Goal: Contribute content

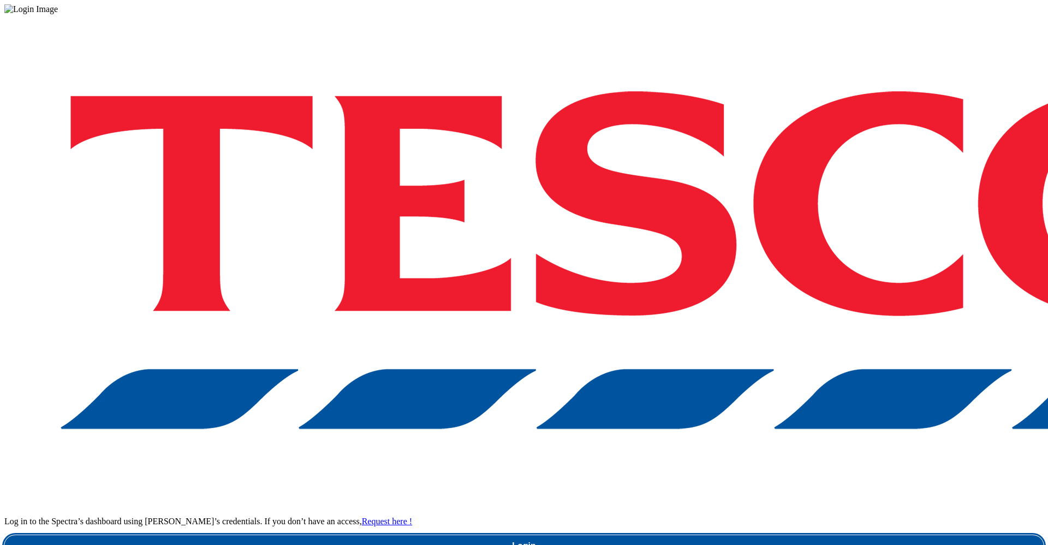
click at [742, 535] on link "Login" at bounding box center [524, 546] width 1040 height 22
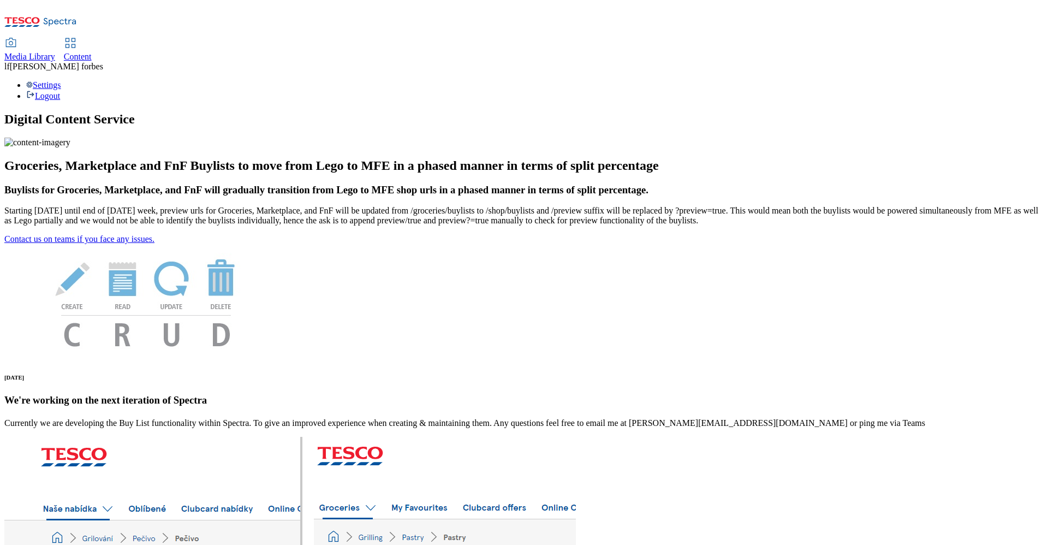
click at [92, 52] on span "Content" at bounding box center [78, 56] width 28 height 9
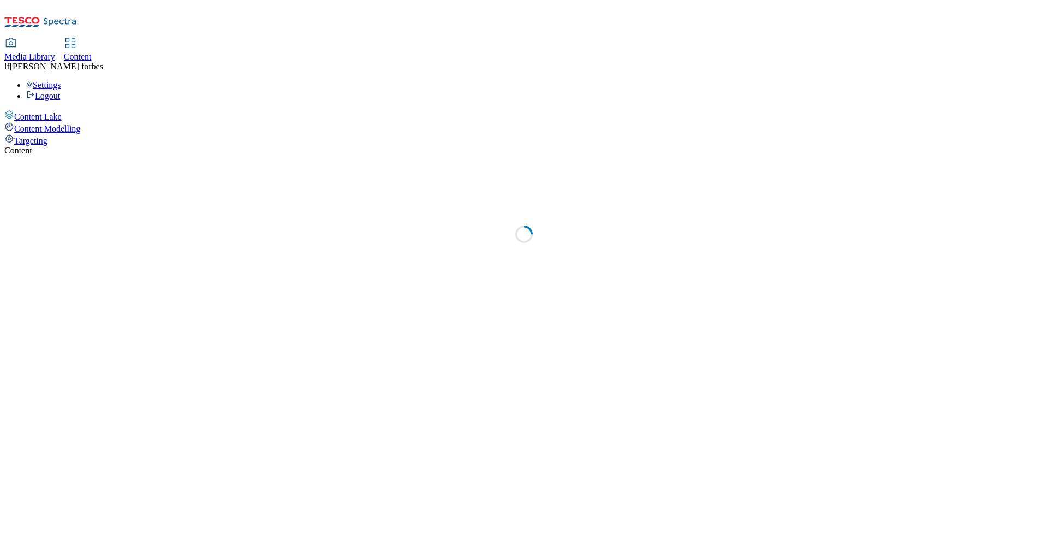
select select "ghs-[GEOGRAPHIC_DATA]"
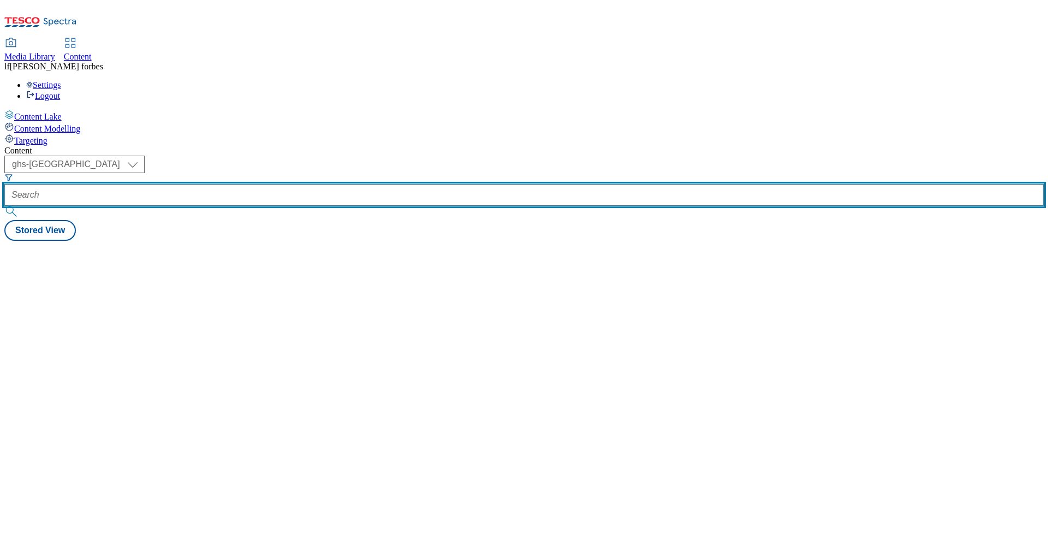
click at [267, 184] on input "text" at bounding box center [524, 195] width 1040 height 22
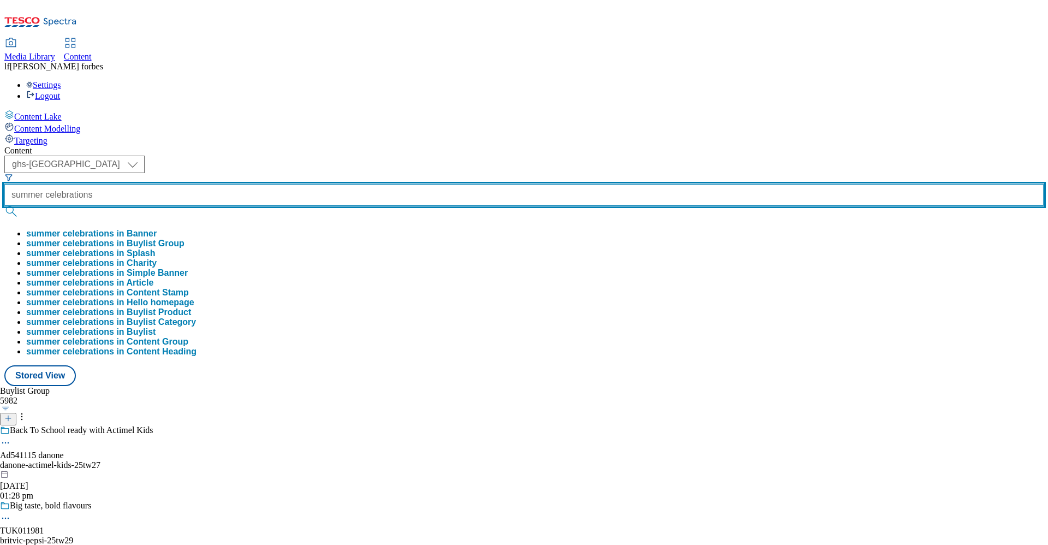
type input "summer celebrations"
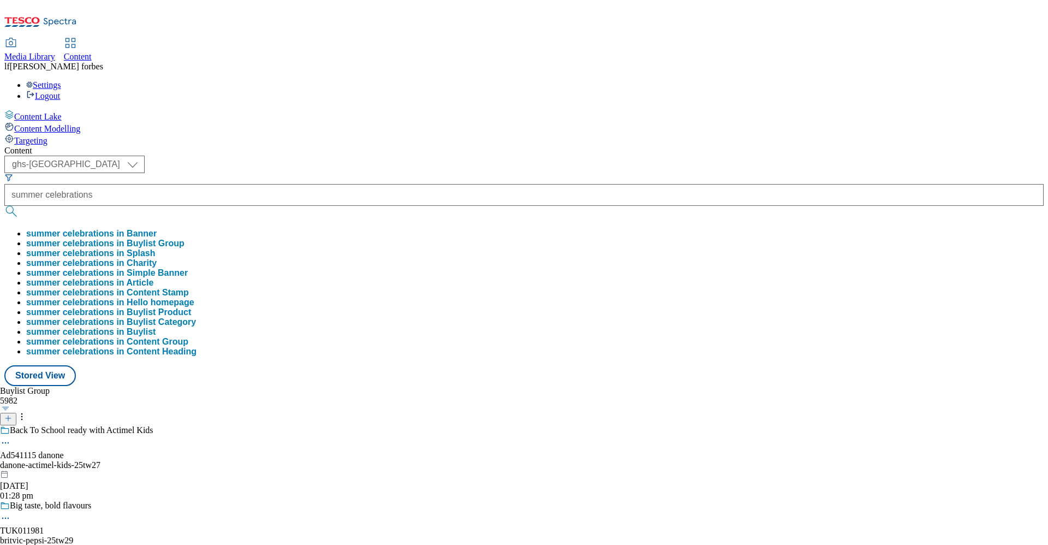
click at [20, 206] on button "submit" at bounding box center [11, 211] width 15 height 11
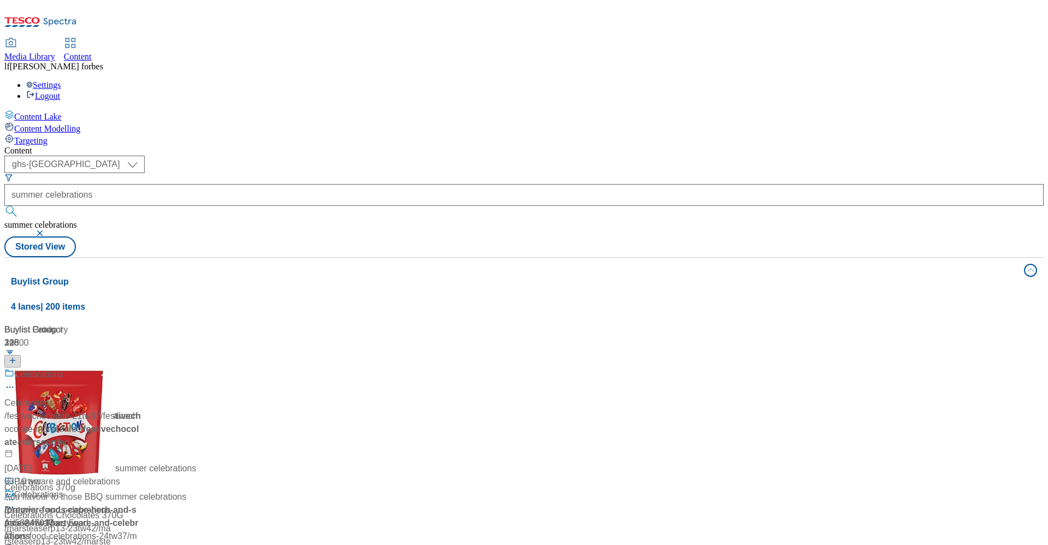
click at [197, 368] on div "Summer celebrations Summer celebrations / summer-celebrations [DATE] 02:54 am" at bounding box center [100, 415] width 192 height 94
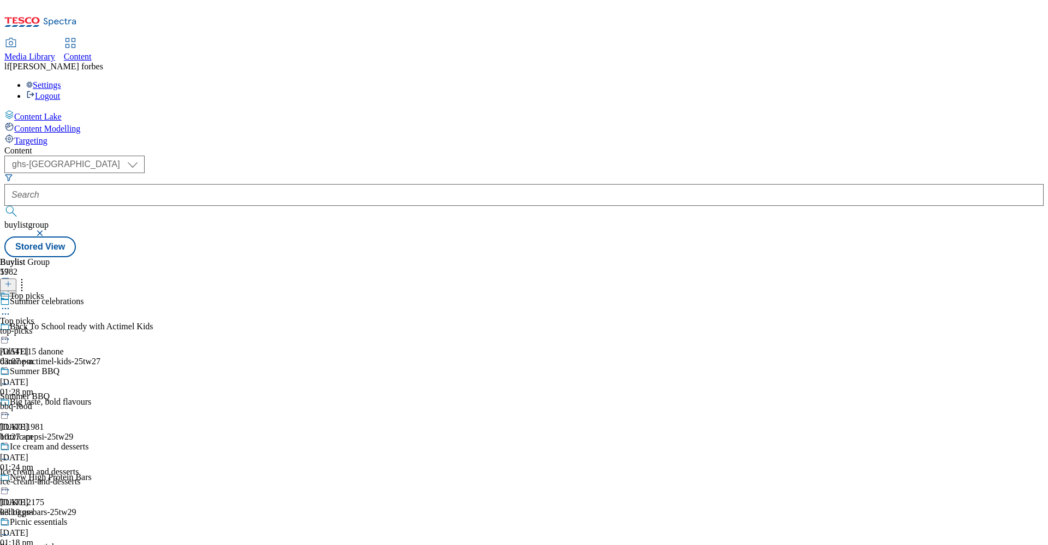
scroll to position [335, 0]
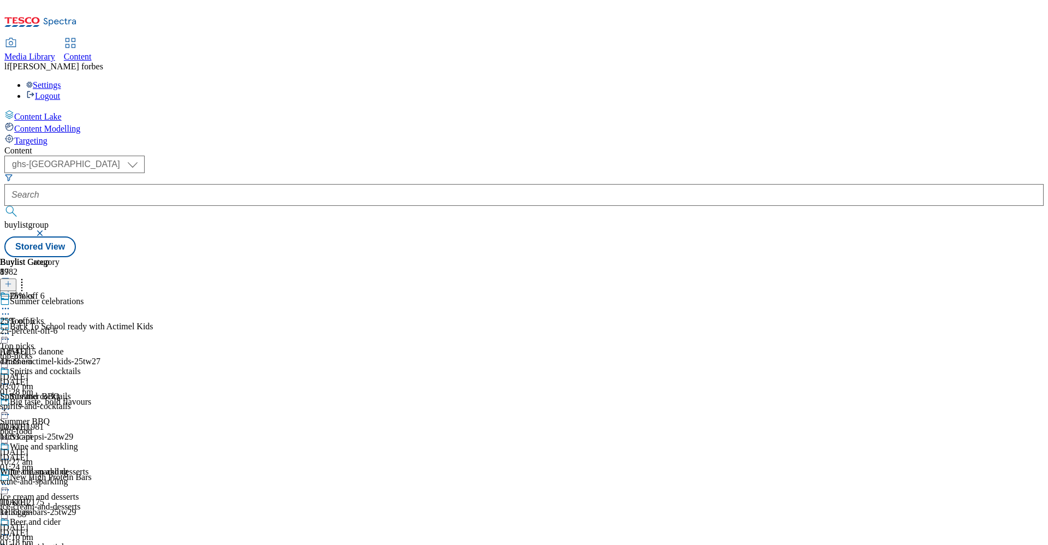
scroll to position [558, 0]
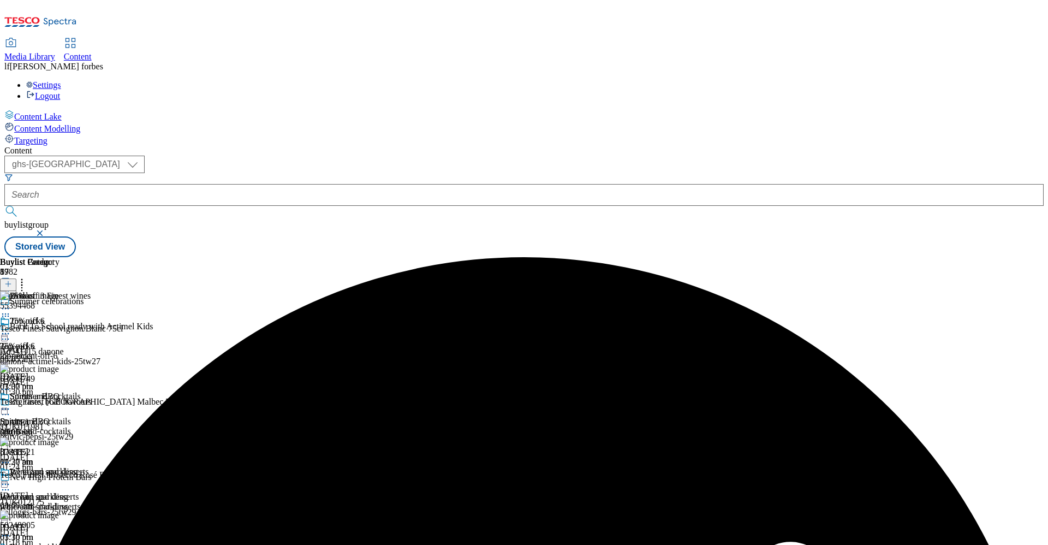
scroll to position [558, 0]
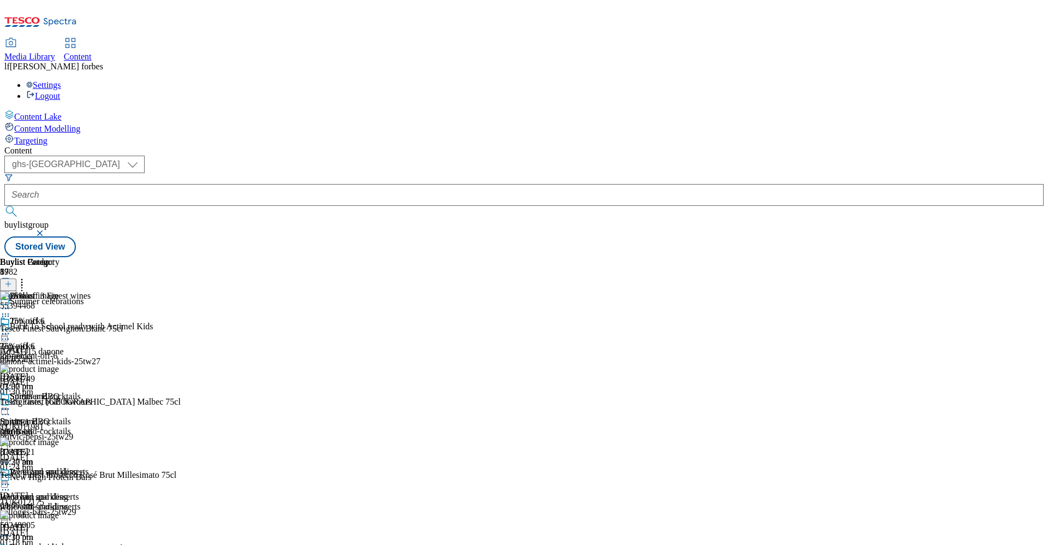
scroll to position [656, 0]
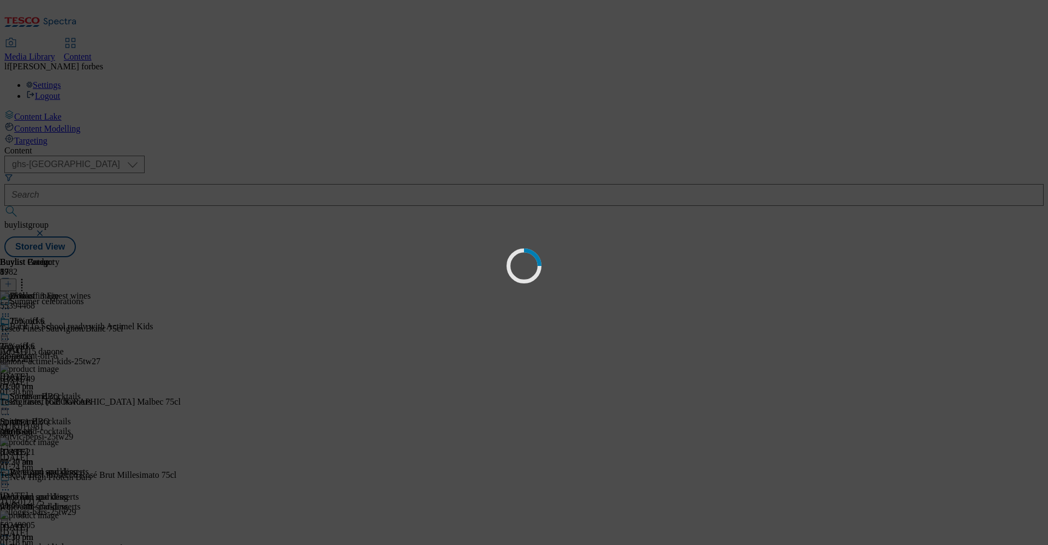
scroll to position [0, 0]
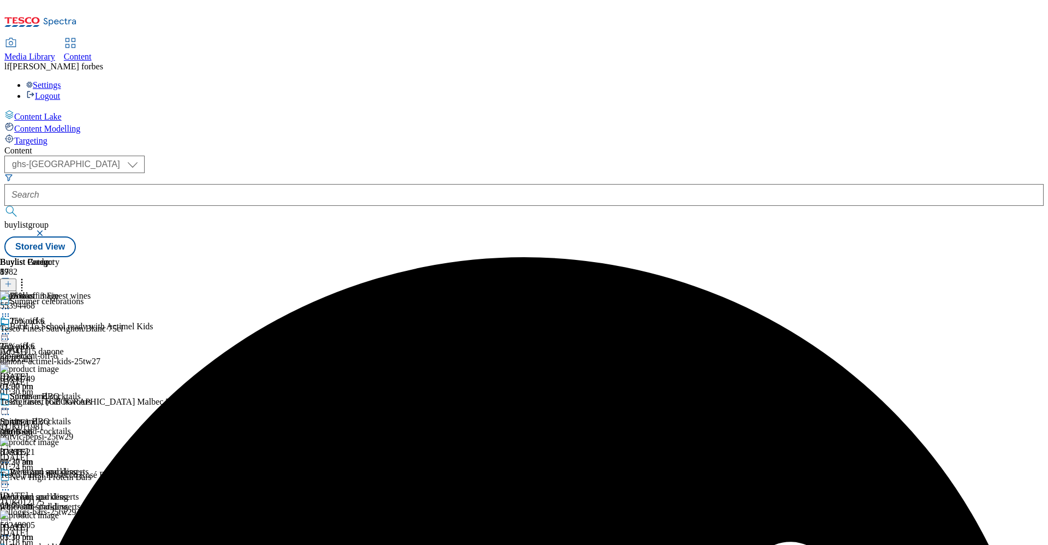
click at [11, 303] on icon at bounding box center [5, 308] width 11 height 11
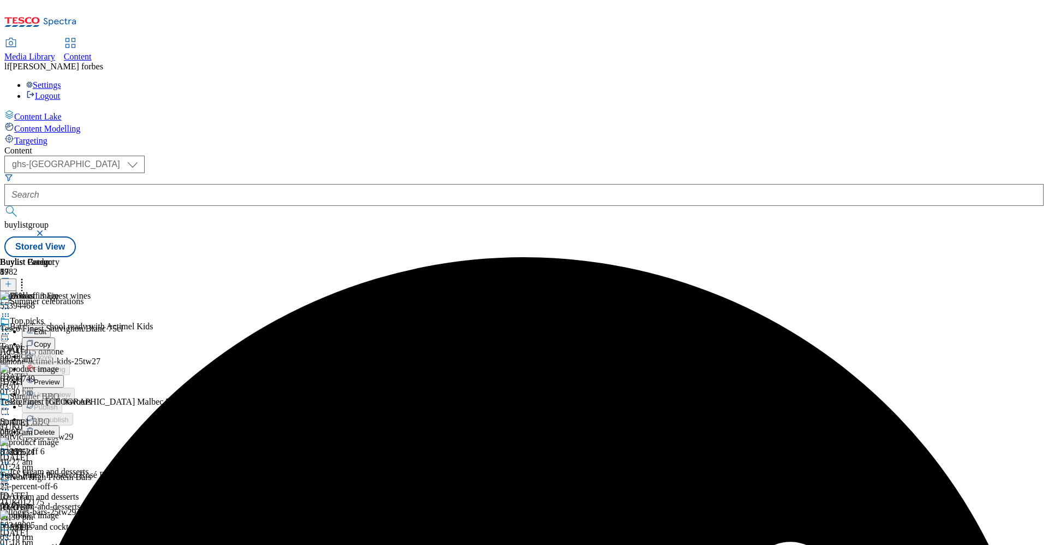
click at [46, 328] on span "Edit" at bounding box center [40, 332] width 13 height 8
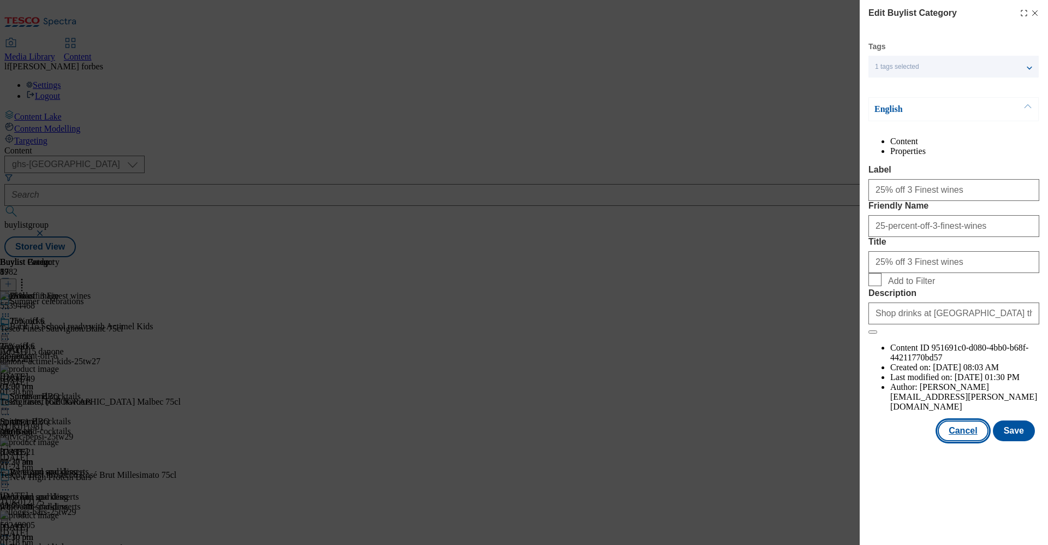
click at [954, 441] on button "Cancel" at bounding box center [963, 430] width 50 height 21
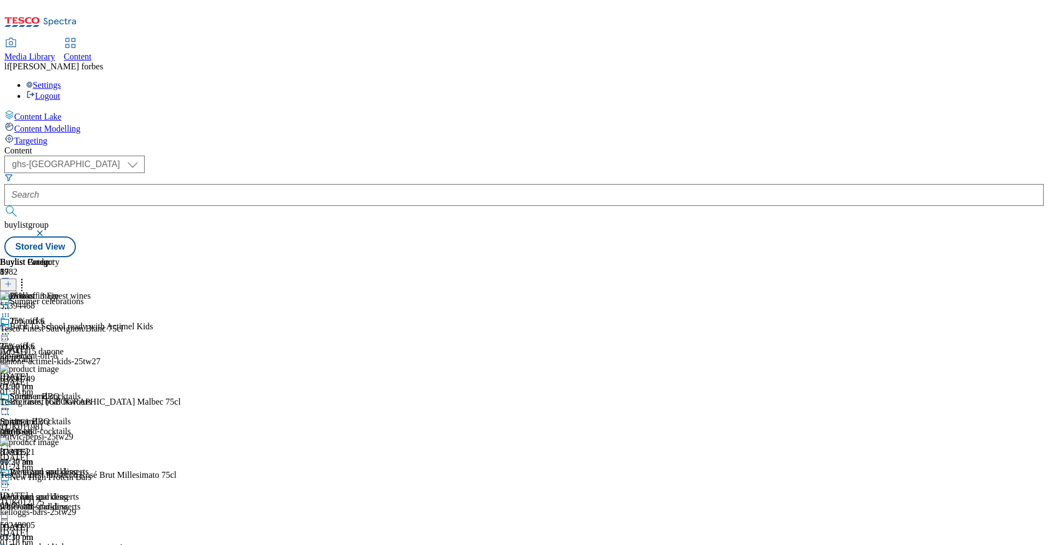
click at [11, 303] on icon at bounding box center [5, 308] width 11 height 11
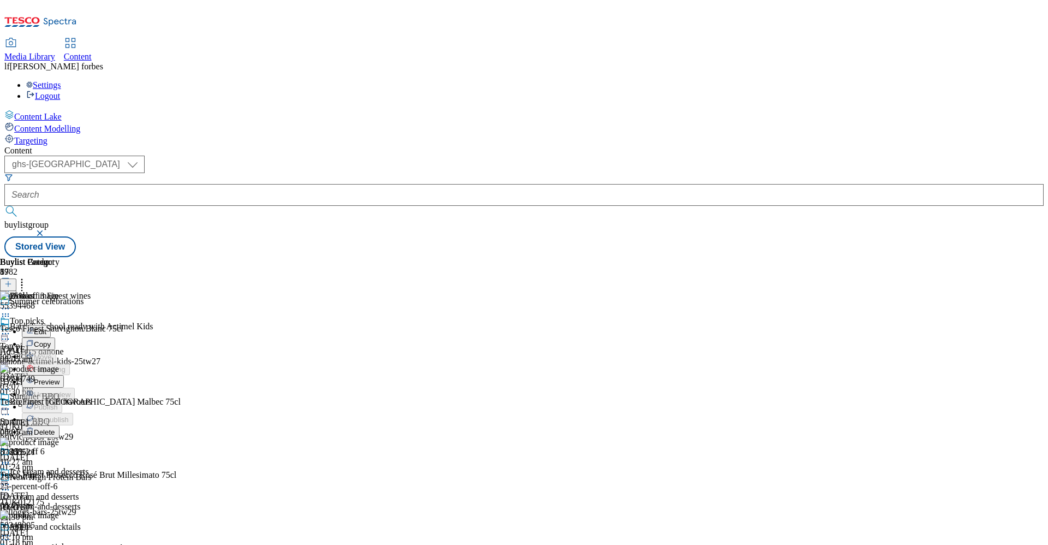
click at [46, 328] on span "Edit" at bounding box center [40, 332] width 13 height 8
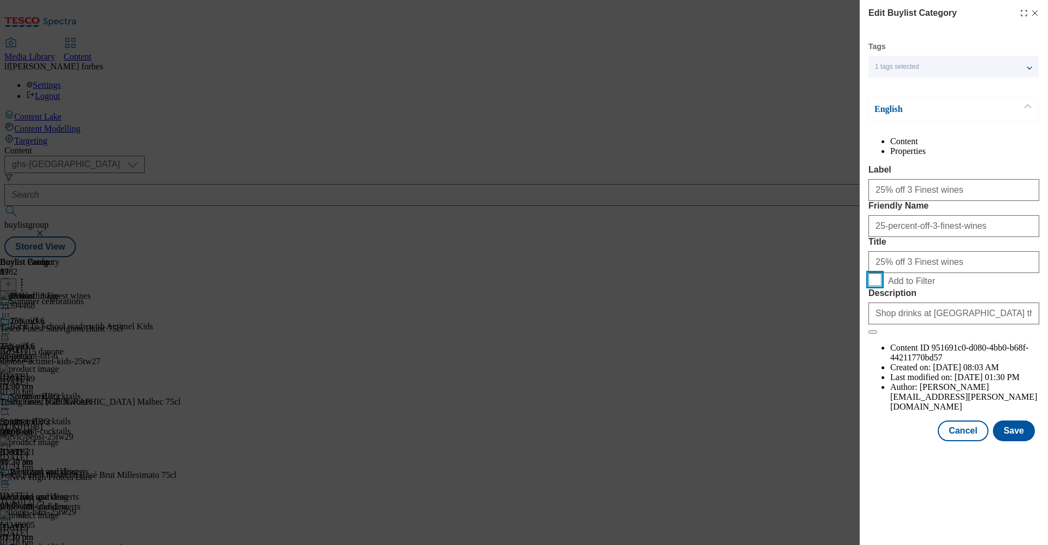
click at [870, 286] on input "Add to Filter" at bounding box center [875, 279] width 13 height 13
checkbox input "true"
click at [1009, 441] on button "Save" at bounding box center [1014, 430] width 42 height 21
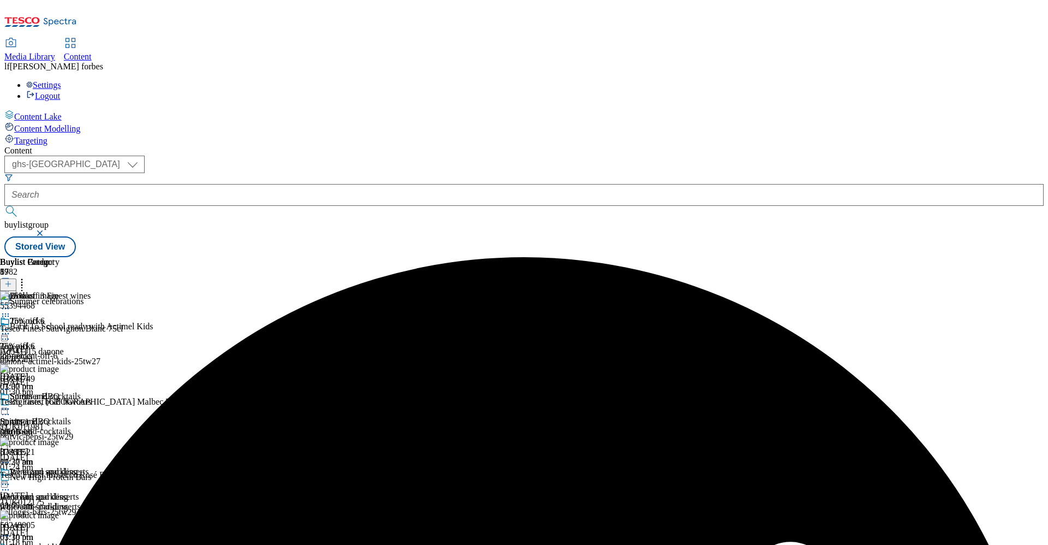
click at [11, 303] on icon at bounding box center [5, 308] width 11 height 11
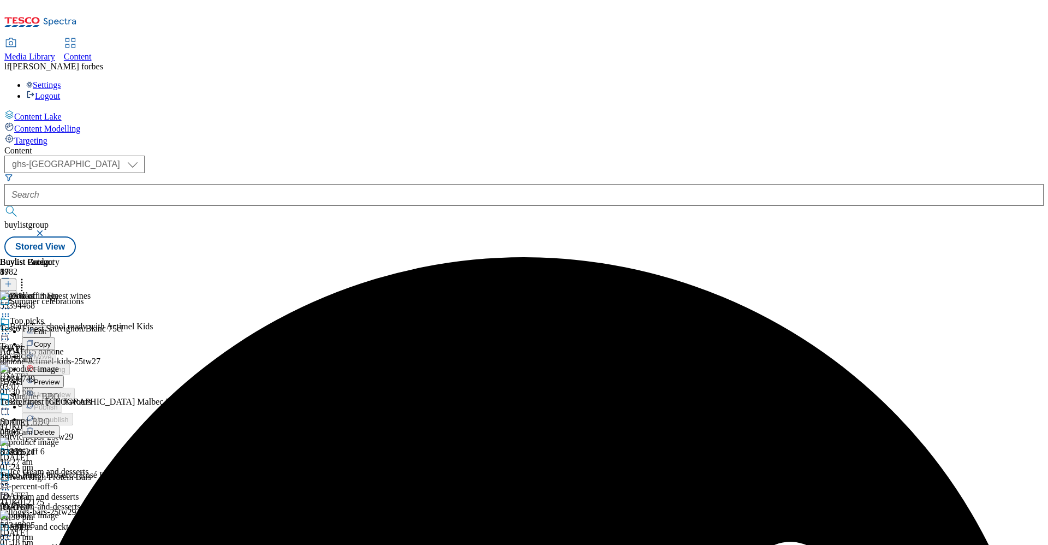
click at [60, 378] on span "Preview" at bounding box center [47, 382] width 26 height 8
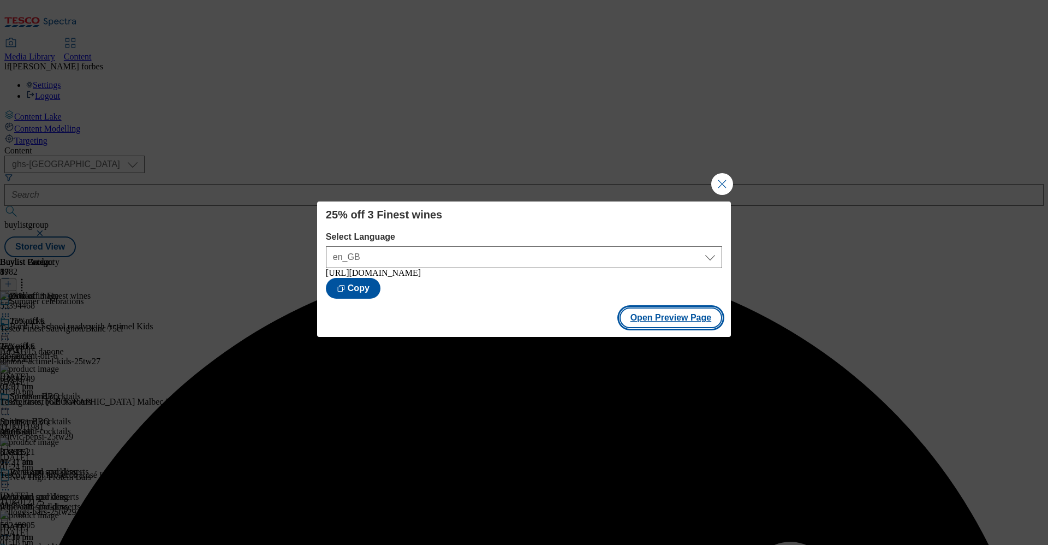
click at [682, 321] on button "Open Preview Page" at bounding box center [671, 317] width 103 height 21
click at [720, 180] on button "Close Modal" at bounding box center [723, 184] width 22 height 22
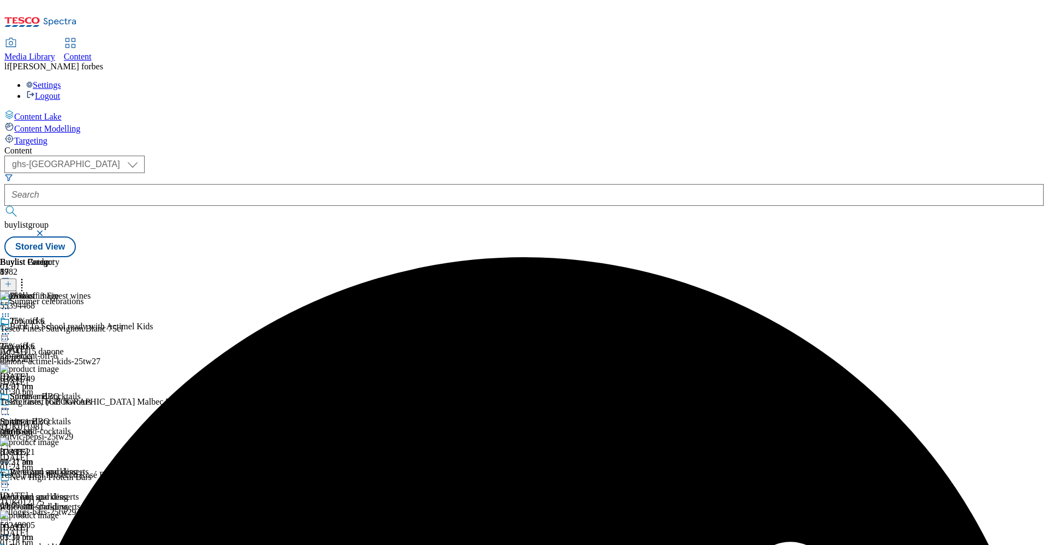
click at [11, 303] on icon at bounding box center [5, 308] width 11 height 11
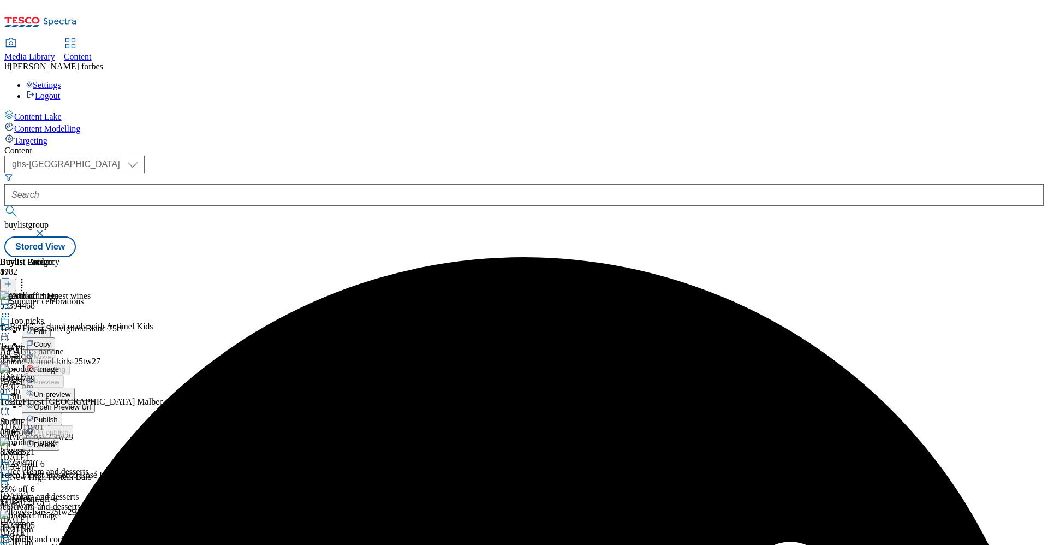
click at [70, 390] on span "Un-preview" at bounding box center [52, 394] width 37 height 8
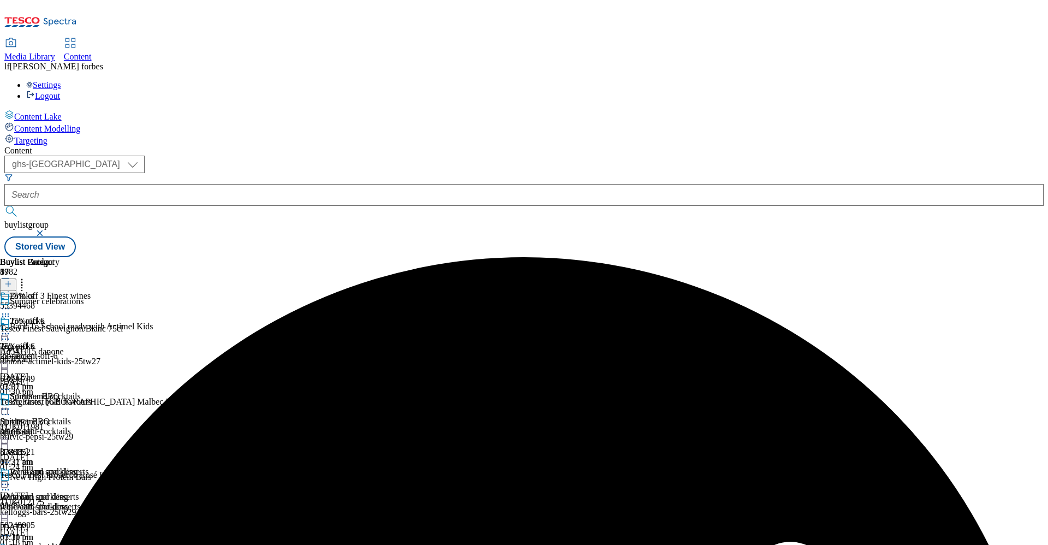
click at [11, 303] on icon at bounding box center [5, 308] width 11 height 11
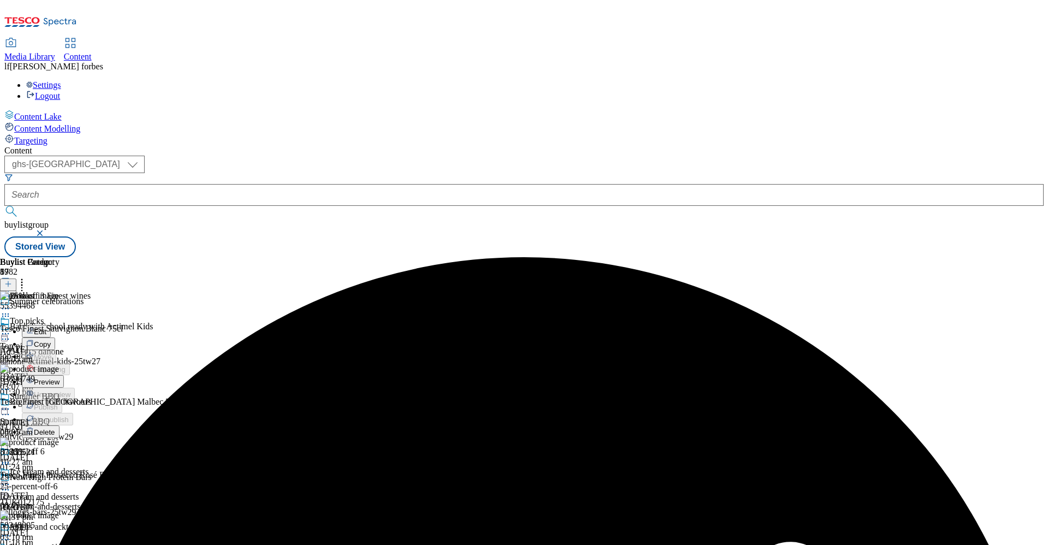
click at [46, 328] on span "Edit" at bounding box center [40, 332] width 13 height 8
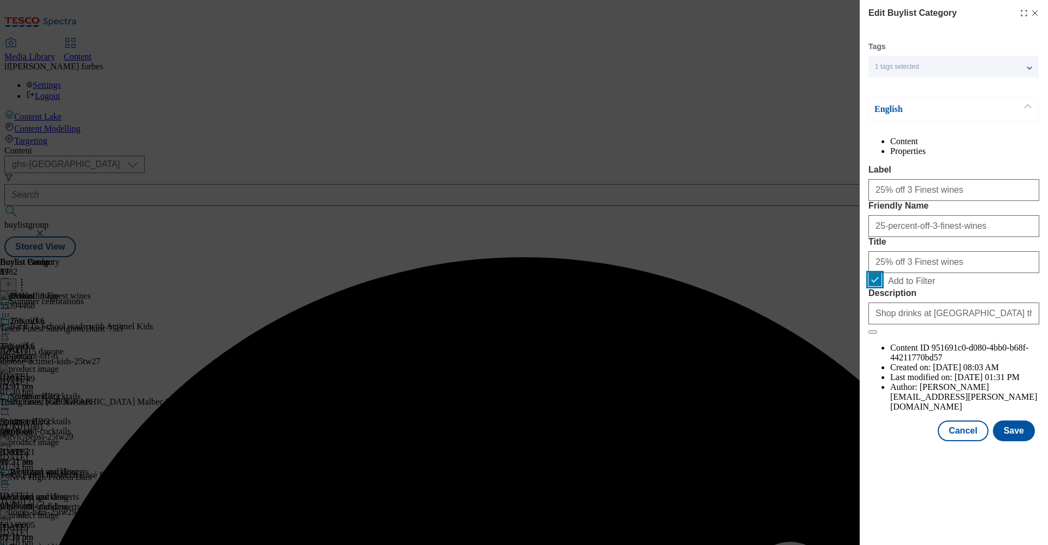
click at [875, 286] on input "Add to Filter" at bounding box center [875, 279] width 13 height 13
checkbox input "false"
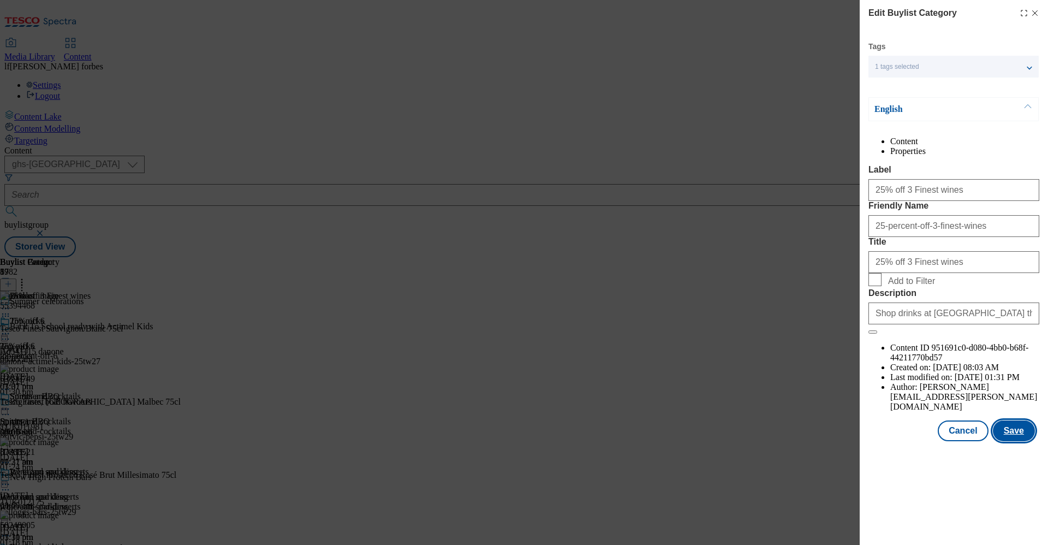
click at [1003, 441] on button "Save" at bounding box center [1014, 430] width 42 height 21
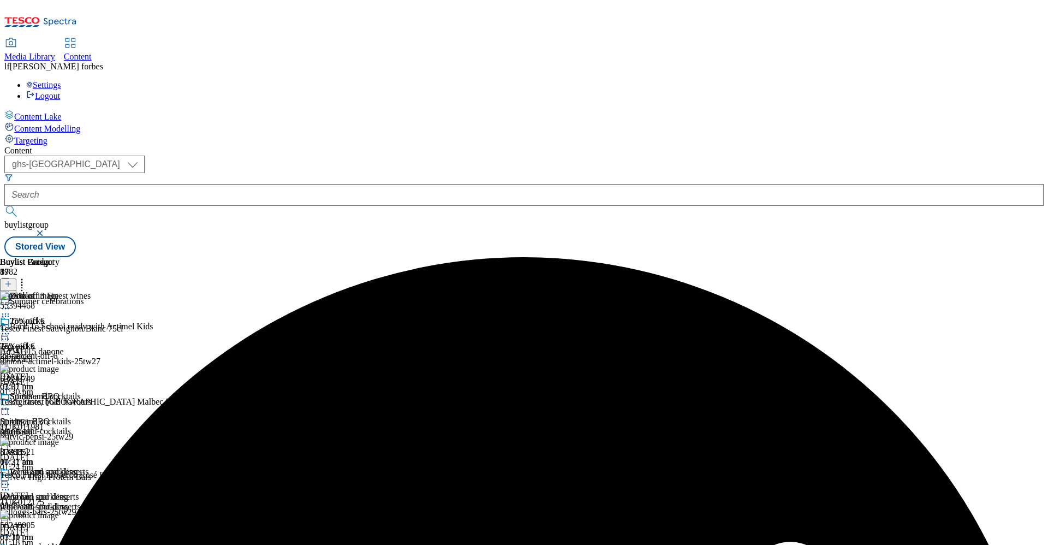
click at [103, 291] on div "25% off 3 Finest wines" at bounding box center [51, 303] width 103 height 25
click at [11, 303] on icon at bounding box center [5, 308] width 11 height 11
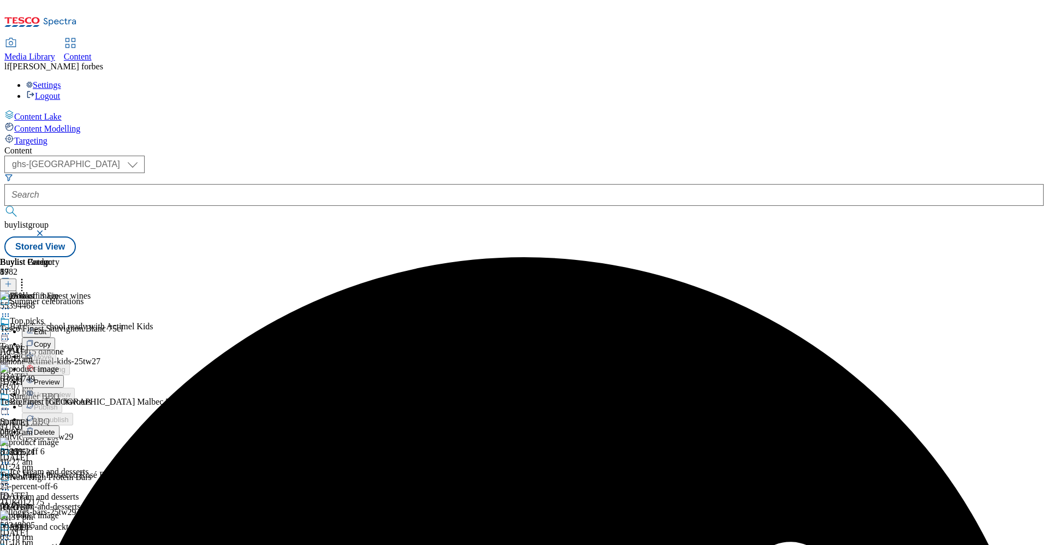
click at [60, 378] on span "Preview" at bounding box center [47, 382] width 26 height 8
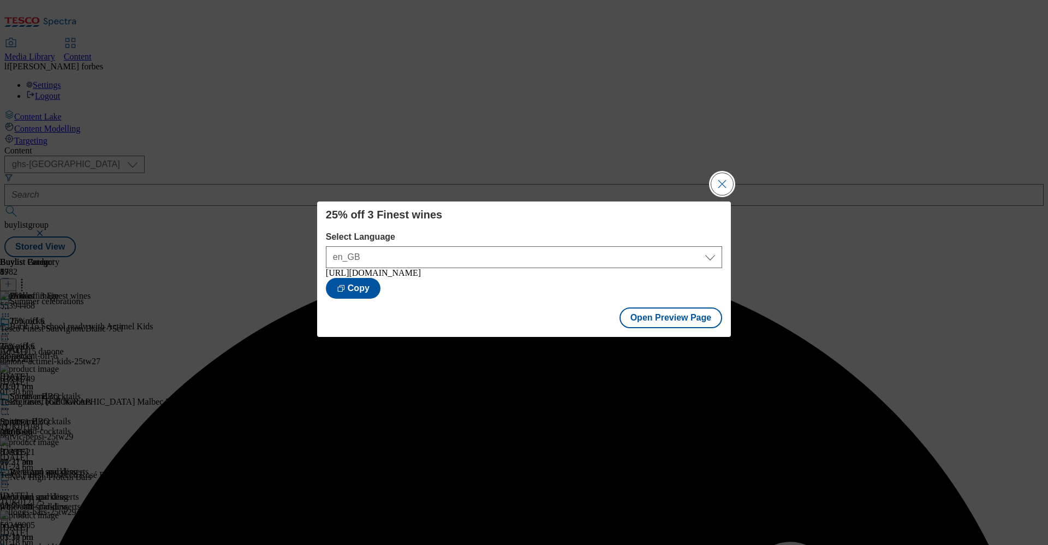
click at [724, 180] on button "Close Modal" at bounding box center [723, 184] width 22 height 22
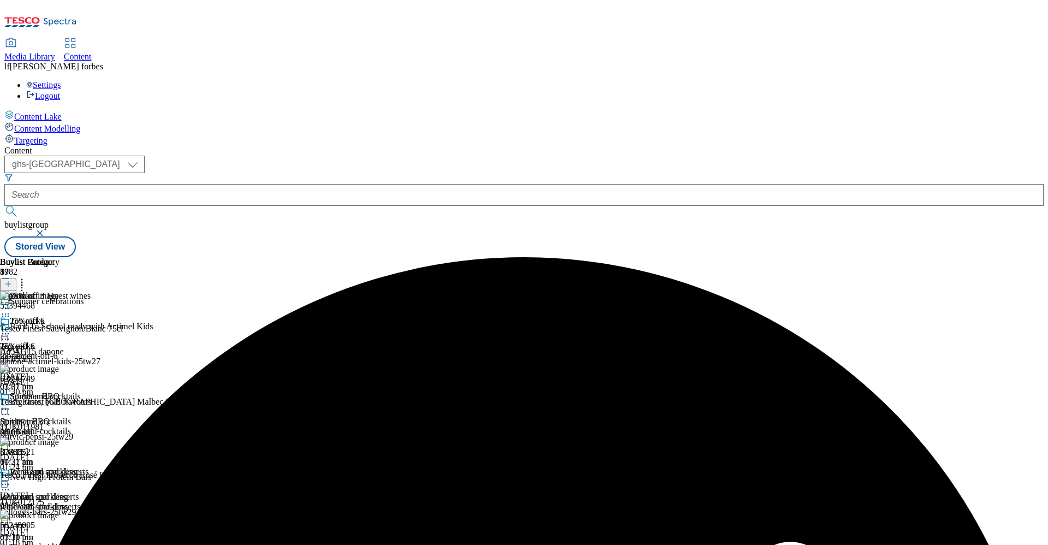
scroll to position [558, 0]
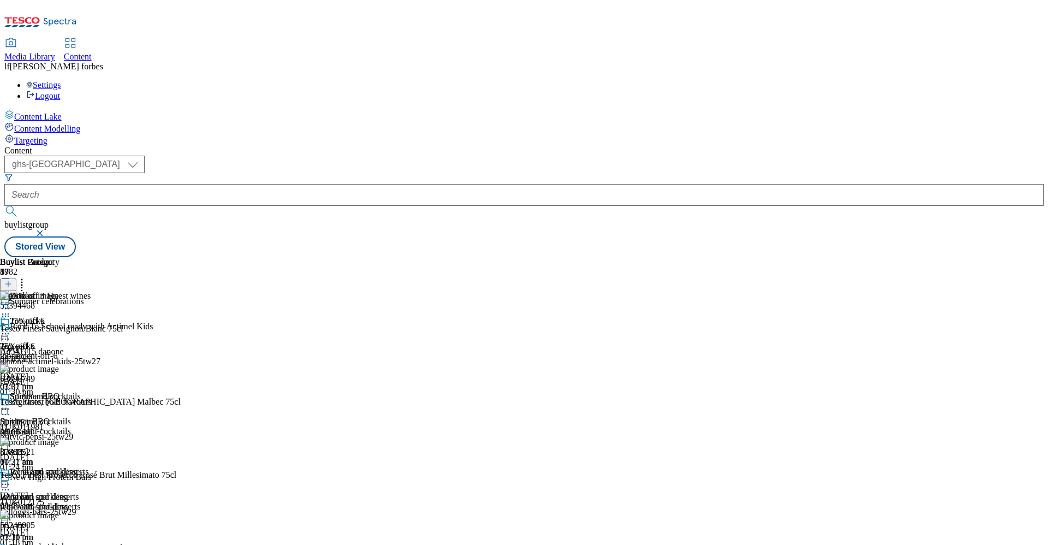
click at [103, 303] on div at bounding box center [51, 309] width 103 height 13
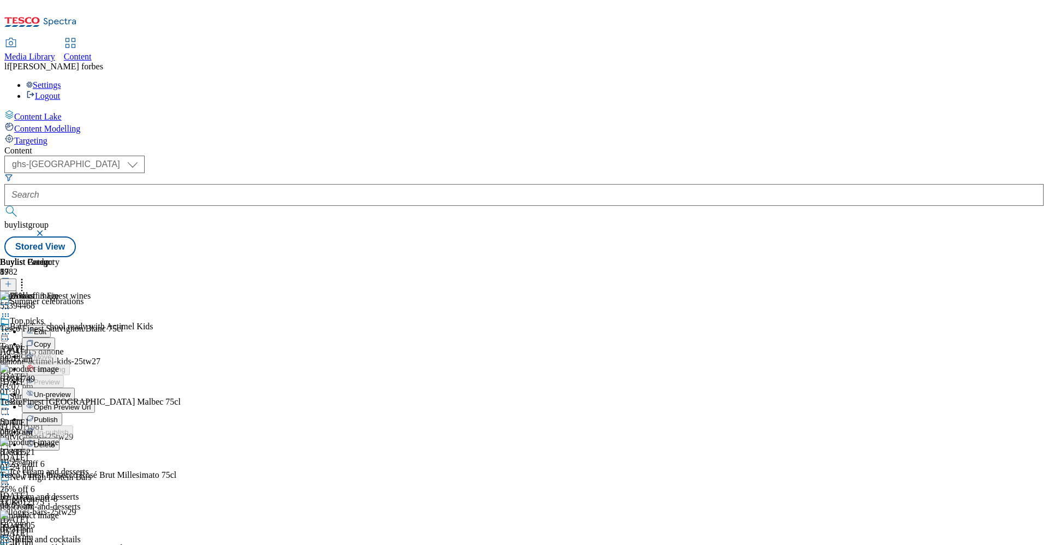
click at [58, 416] on span "Publish" at bounding box center [46, 420] width 24 height 8
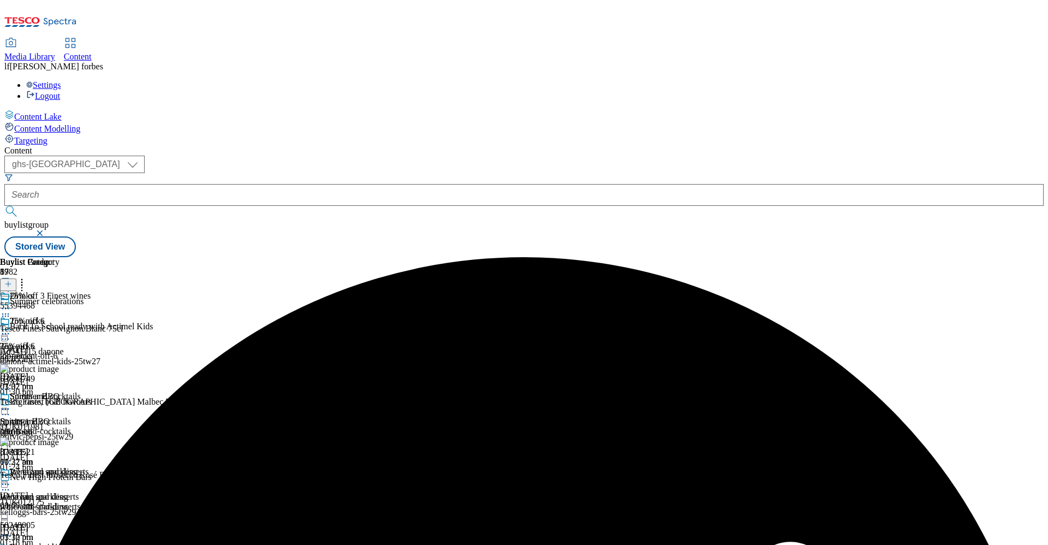
click at [11, 303] on icon at bounding box center [5, 308] width 11 height 11
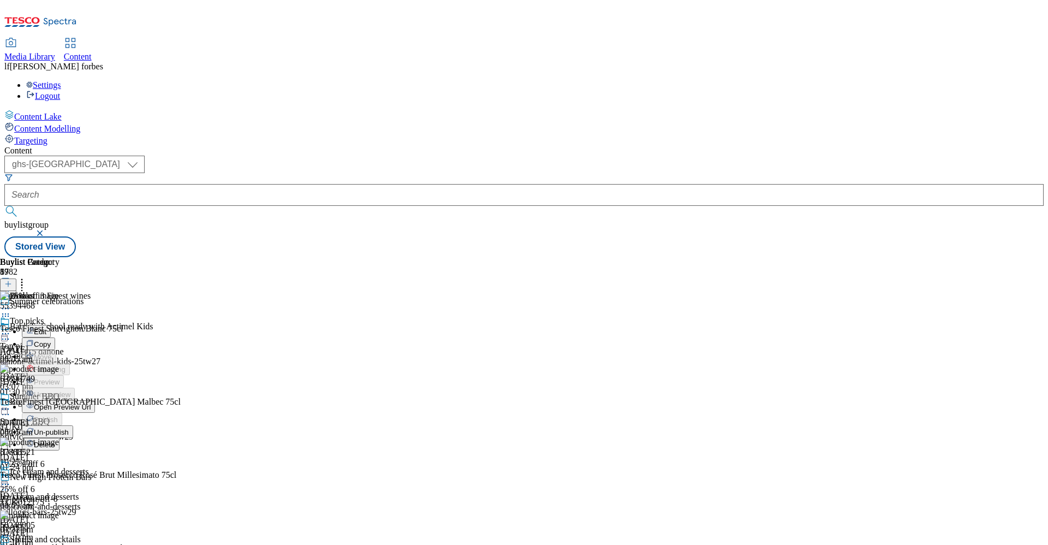
click at [69, 428] on span "Un-publish" at bounding box center [51, 432] width 35 height 8
